Goal: Check status: Check status

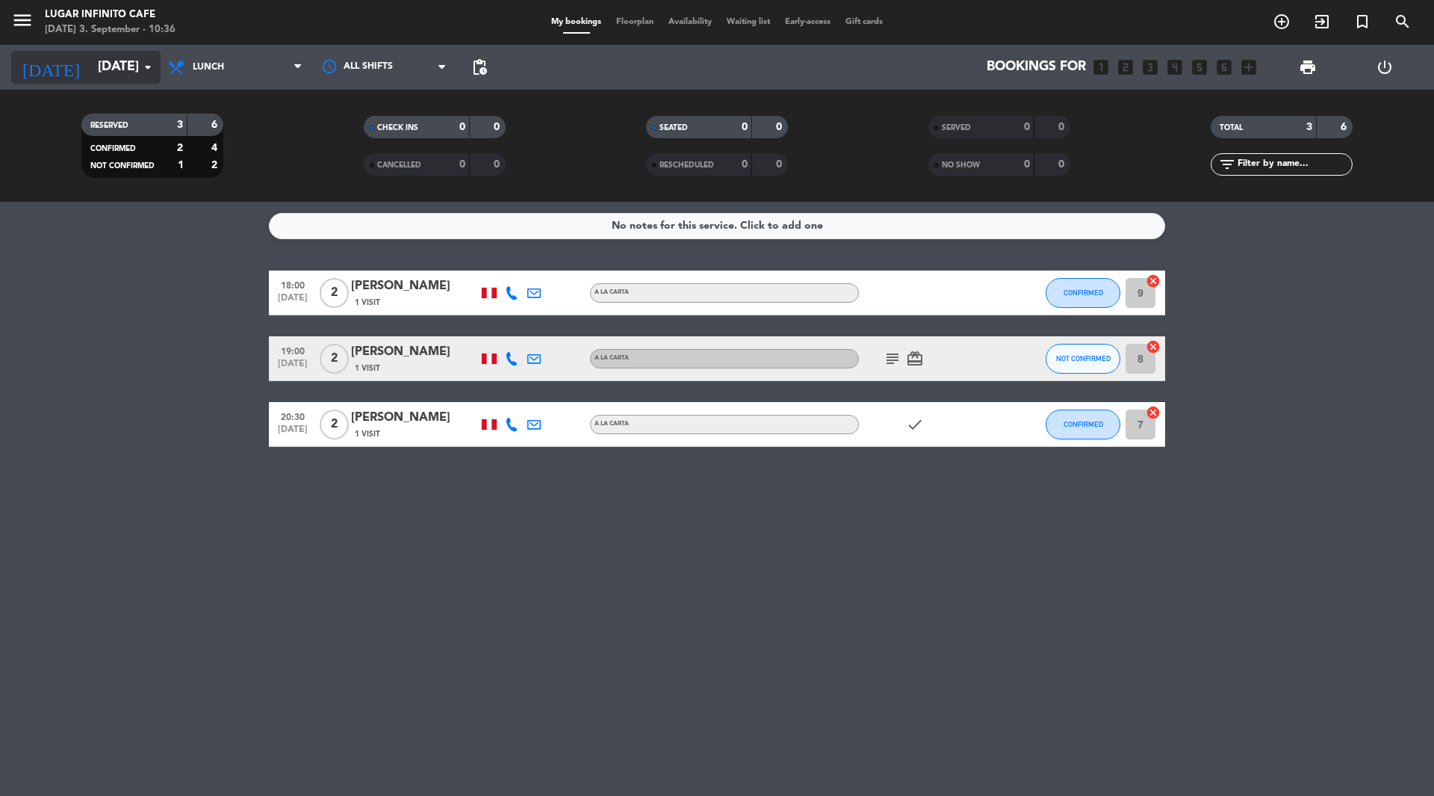
click at [91, 77] on input "[DATE]" at bounding box center [176, 67] width 173 height 30
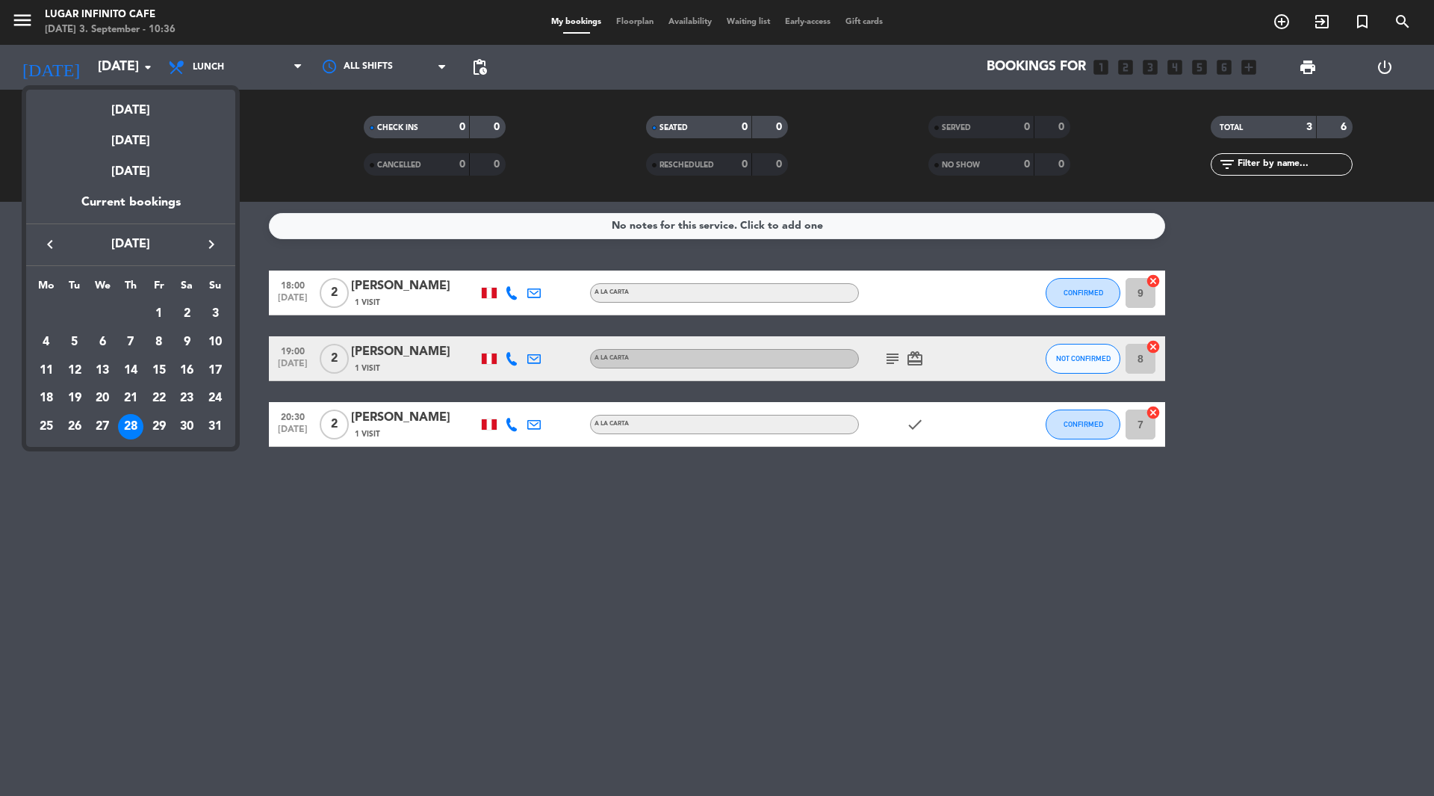
click at [890, 360] on div at bounding box center [717, 398] width 1434 height 796
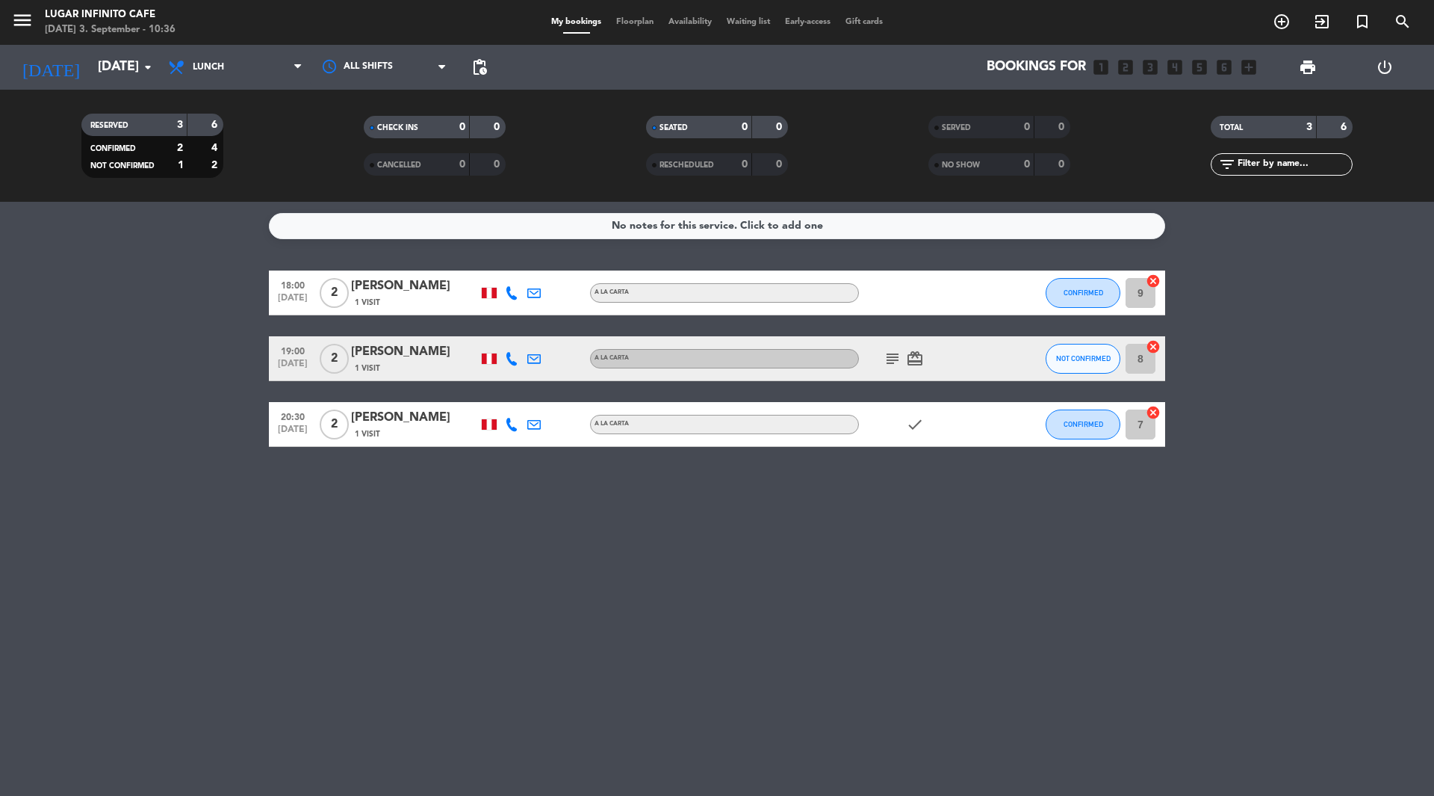
click at [890, 360] on icon "subject" at bounding box center [893, 359] width 18 height 18
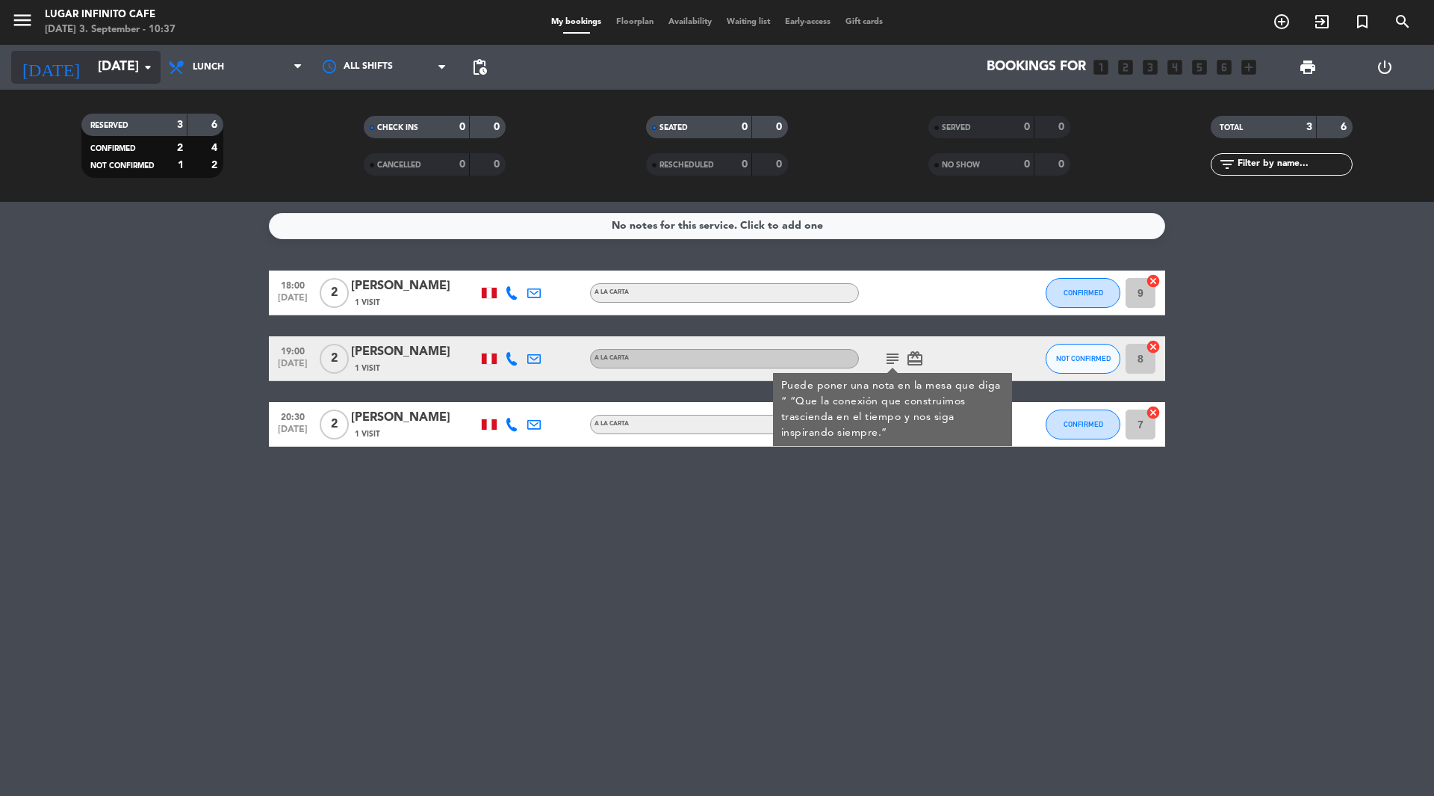
click at [102, 65] on input "[DATE]" at bounding box center [176, 67] width 173 height 30
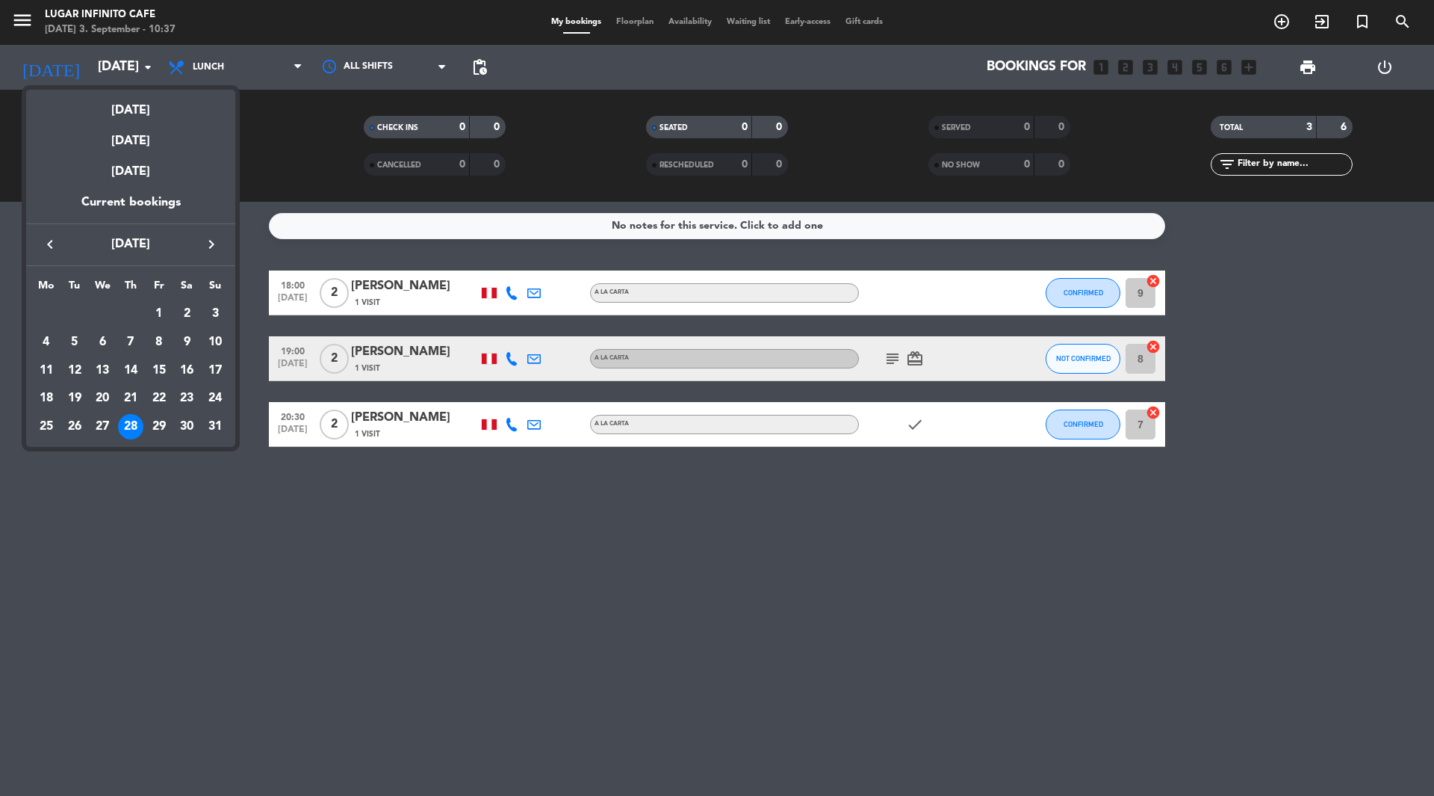
click at [206, 244] on icon "keyboard_arrow_right" at bounding box center [211, 244] width 18 height 18
click at [103, 334] on div "3" at bounding box center [102, 341] width 25 height 25
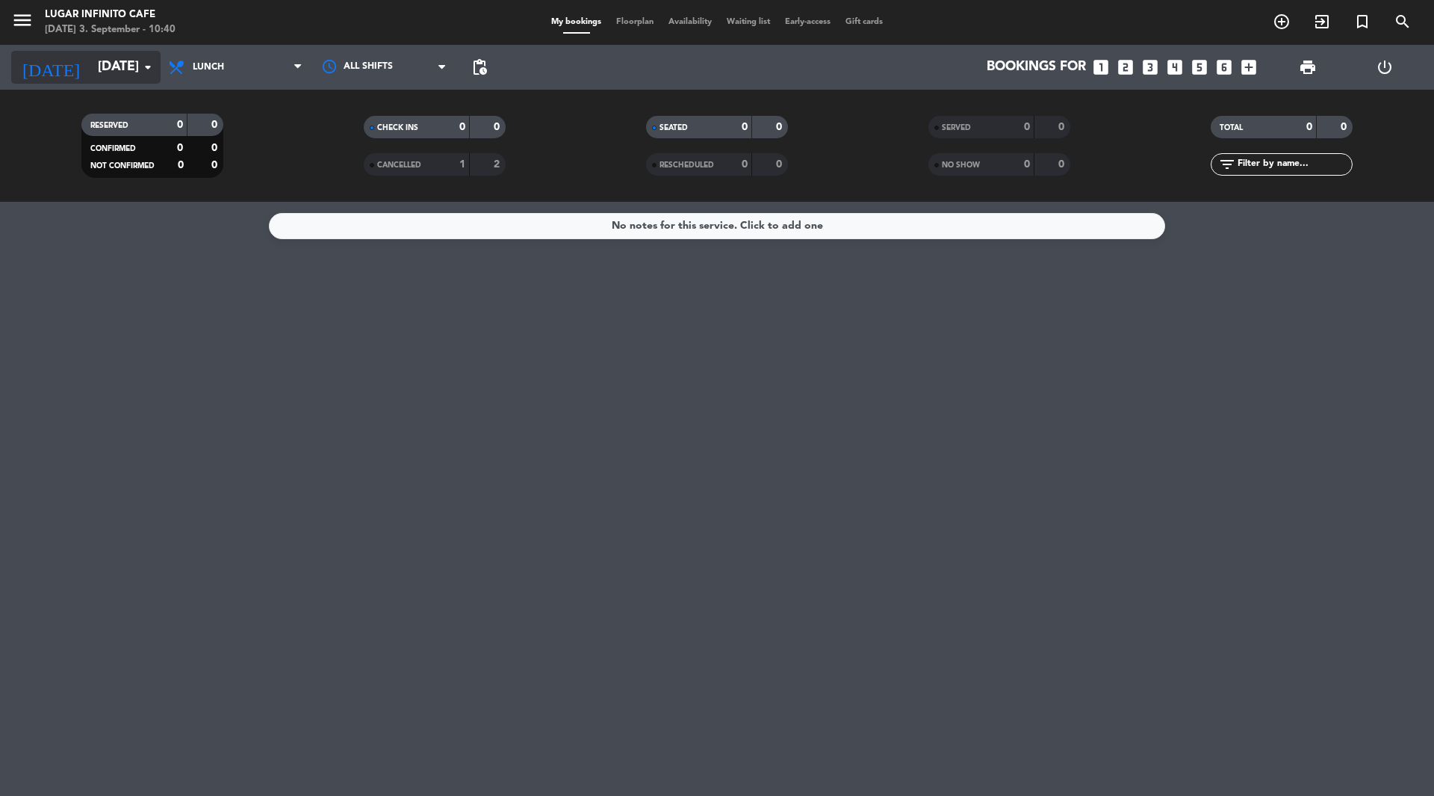
click at [108, 68] on input "[DATE]" at bounding box center [176, 67] width 173 height 30
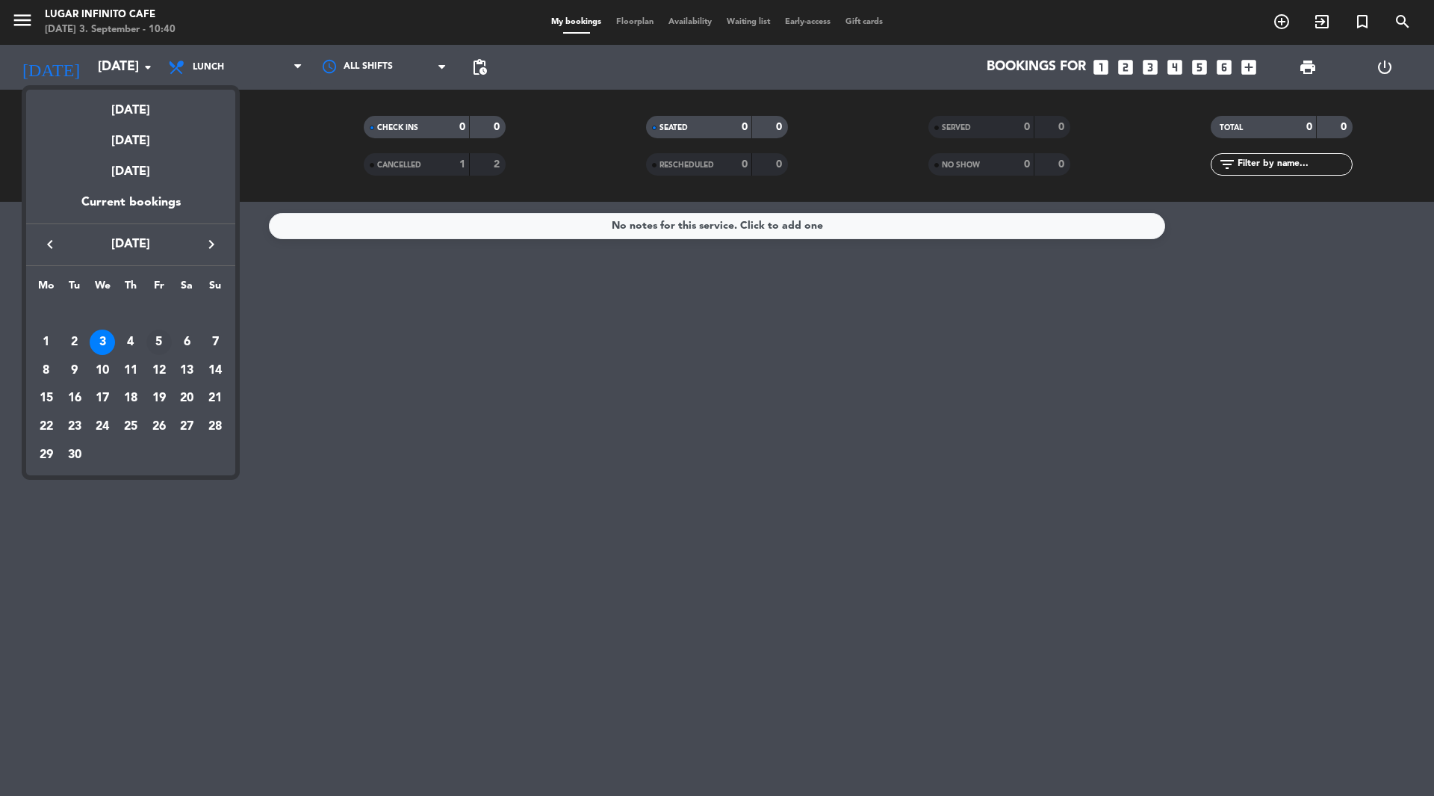
click at [164, 345] on div "5" at bounding box center [158, 341] width 25 height 25
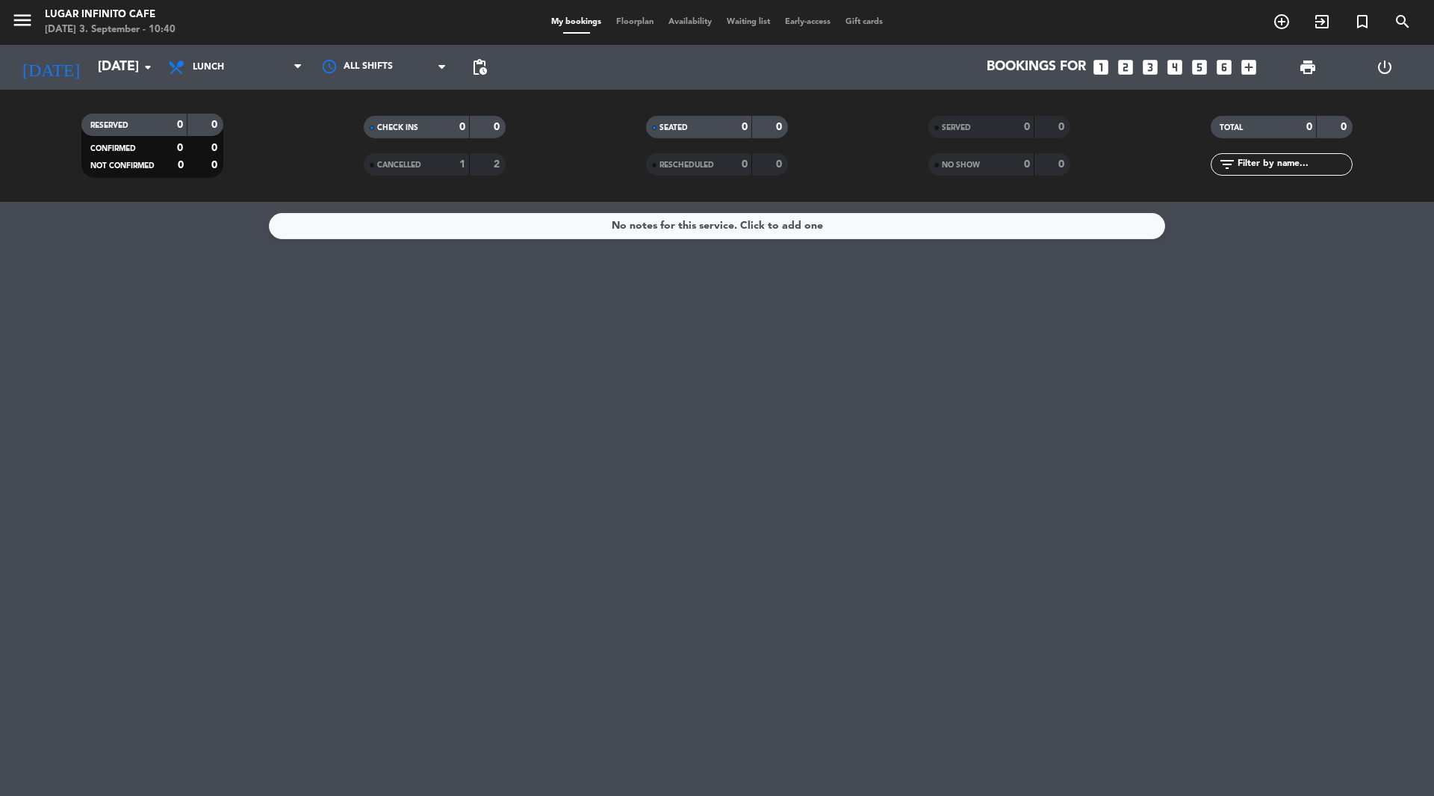
type input "[DATE]"
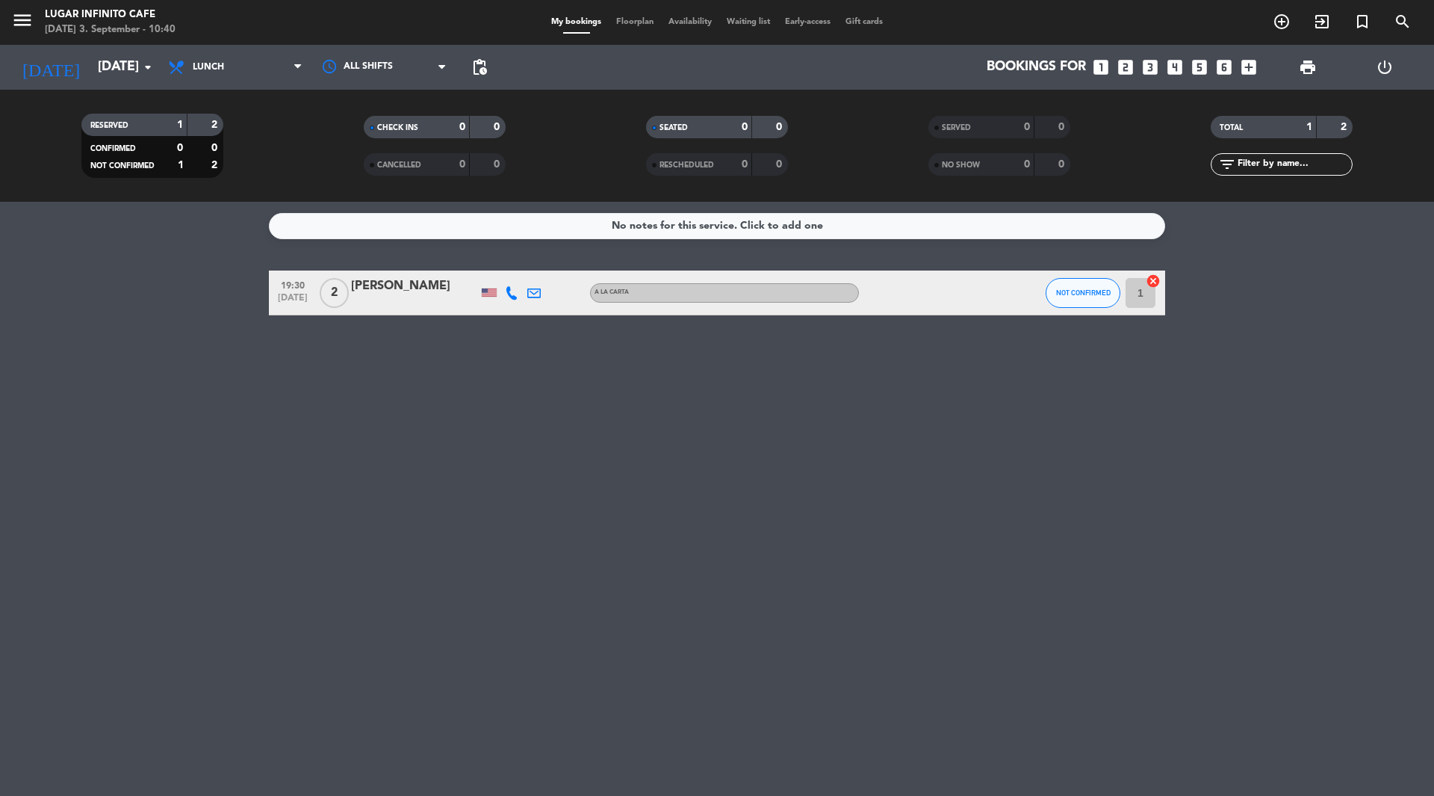
click at [291, 437] on div "No notes for this service. Click to add one 19:30 [DATE] 2 [PERSON_NAME] A [PER…" at bounding box center [717, 499] width 1434 height 594
